Goal: Task Accomplishment & Management: Use online tool/utility

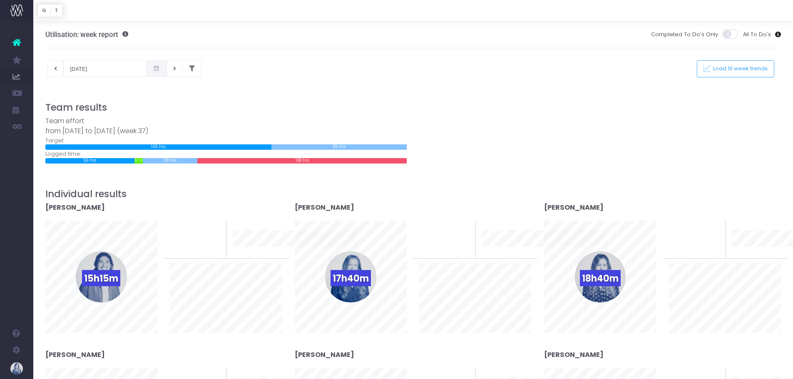
click at [423, 64] on div "[DATE] This week Load 10 week trends" at bounding box center [413, 68] width 749 height 17
click at [56, 69] on icon at bounding box center [55, 69] width 3 height 0
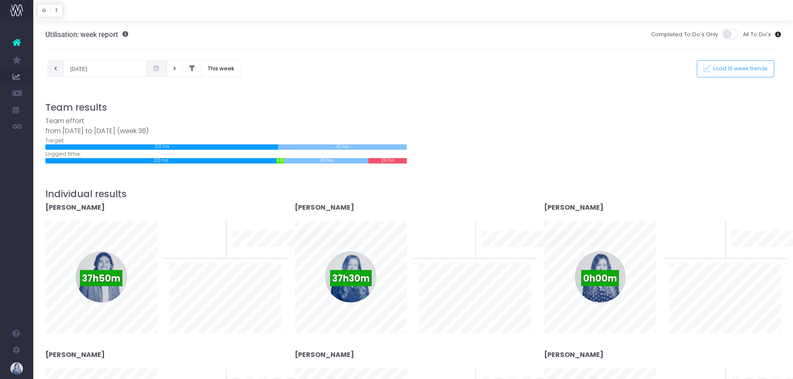
click at [55, 69] on icon at bounding box center [55, 69] width 3 height 0
click at [60, 68] on button at bounding box center [55, 68] width 16 height 17
type input "[DATE]"
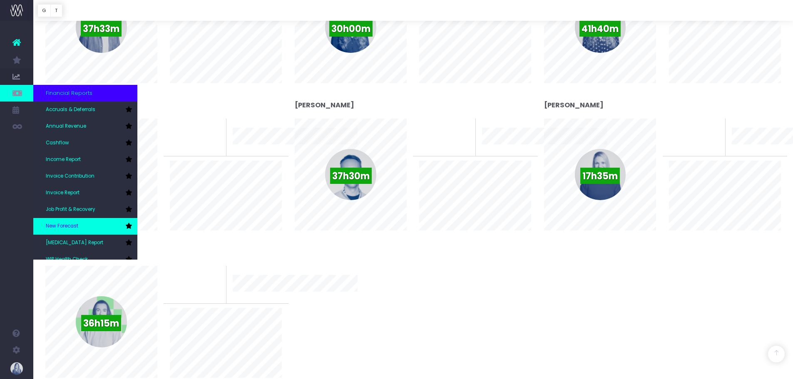
click at [67, 221] on link "New Forecast" at bounding box center [85, 226] width 104 height 17
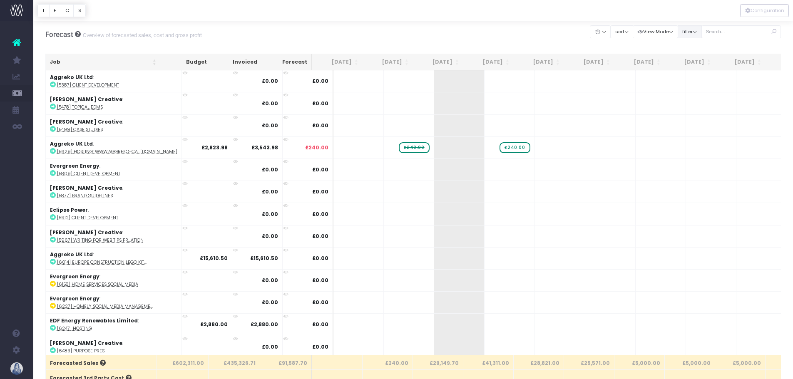
click at [693, 37] on button "filter" at bounding box center [690, 31] width 24 height 13
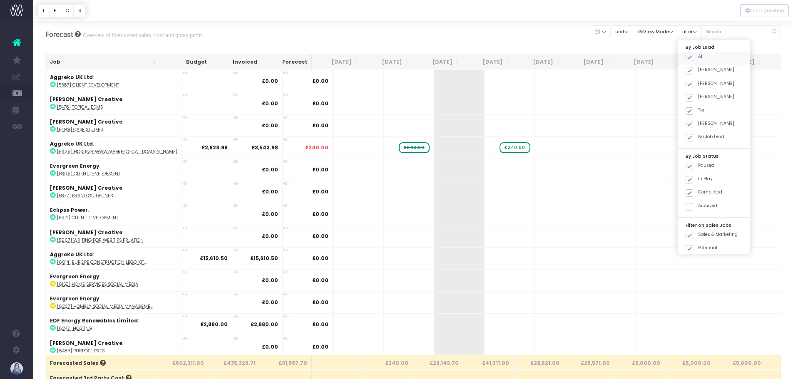
click at [689, 57] on span at bounding box center [689, 57] width 7 height 7
click at [698, 57] on input "All" at bounding box center [700, 55] width 5 height 5
checkbox input "false"
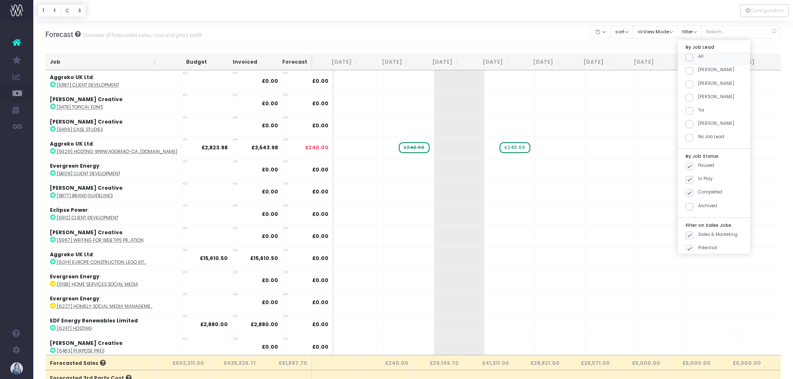
checkbox input "false"
click at [691, 67] on span at bounding box center [689, 70] width 7 height 7
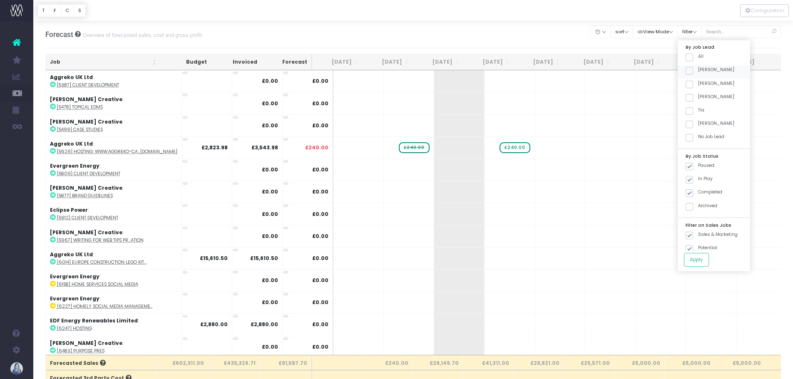
click at [698, 67] on input "Emma" at bounding box center [700, 69] width 5 height 5
checkbox input "true"
click at [695, 256] on button "Apply" at bounding box center [696, 260] width 25 height 14
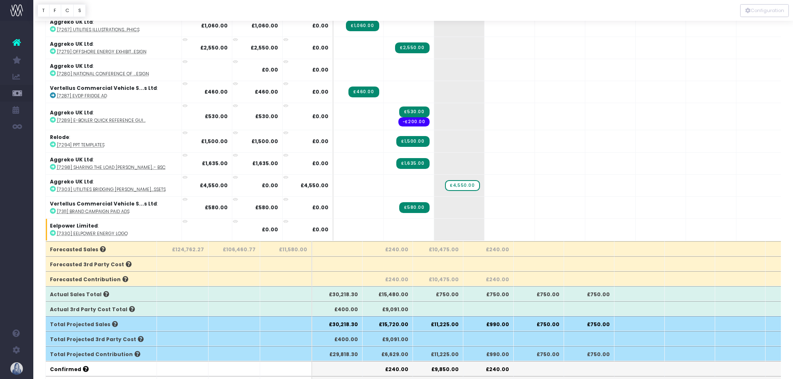
scroll to position [167, 0]
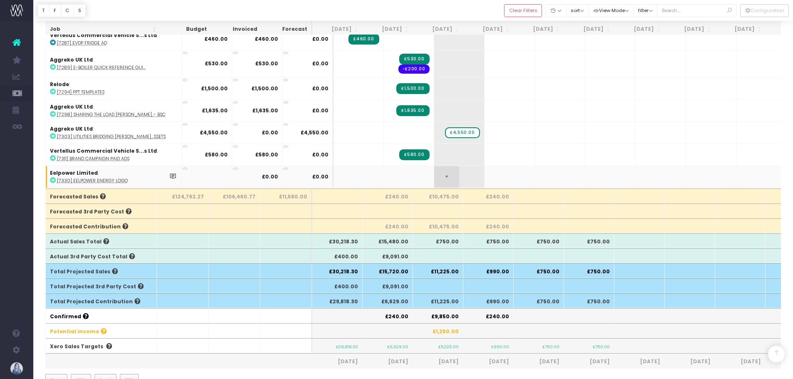
click at [434, 174] on span "+" at bounding box center [446, 177] width 25 height 22
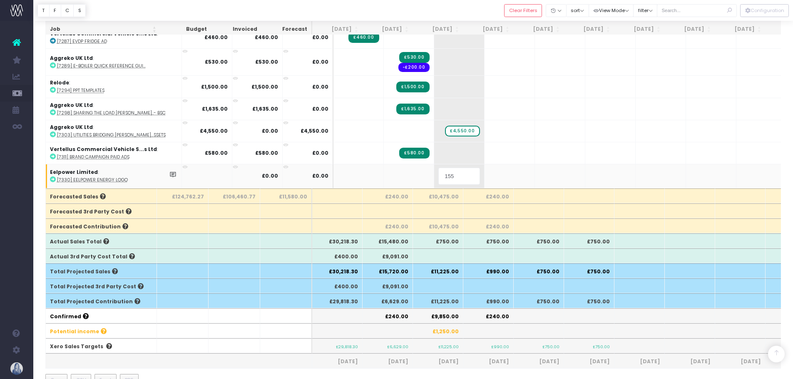
type input "1550"
